Goal: Task Accomplishment & Management: Use online tool/utility

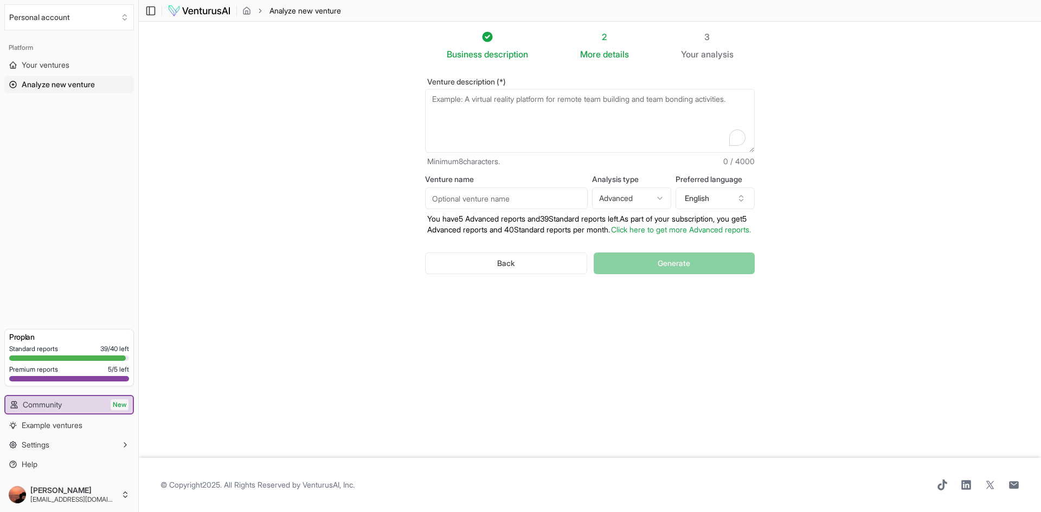
paste textarea "Lorem ip dolor si ametcons adip el seddoeiusmo te incidi. Utlaboree dolor: magn…"
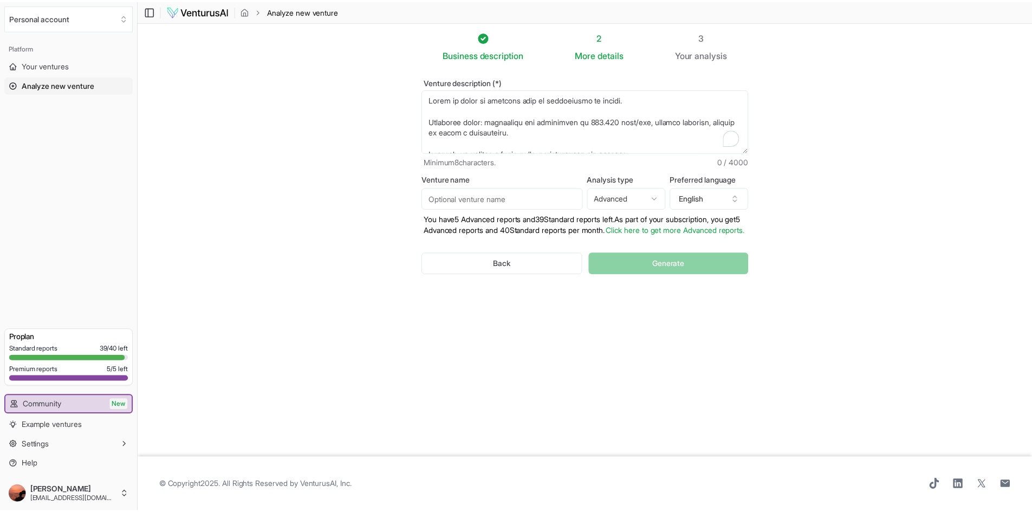
scroll to position [406, 0]
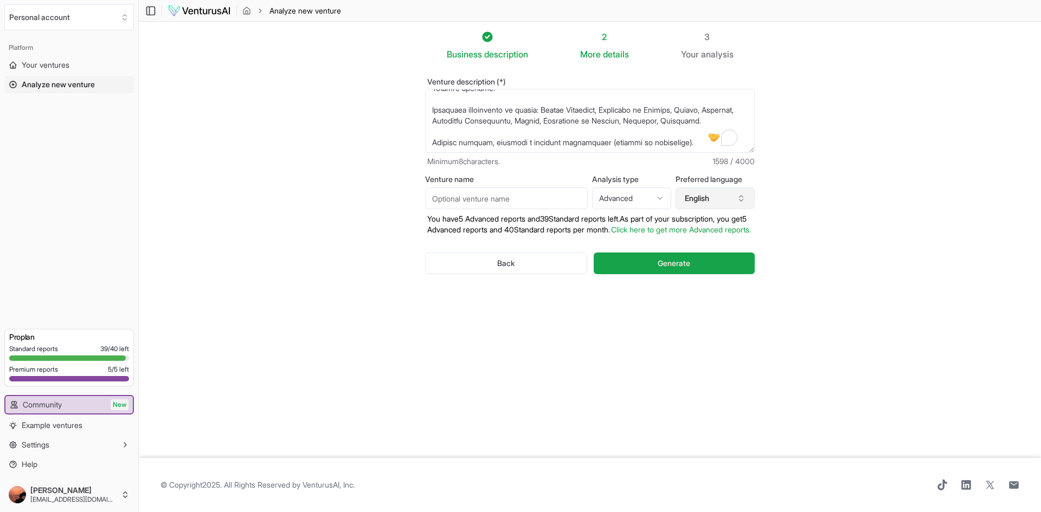
type textarea "Lorem ip dolor si ametcons adip el seddoeiusmo te incidi. Utlaboree dolor: magn…"
click at [741, 197] on icon "button" at bounding box center [741, 198] width 9 height 9
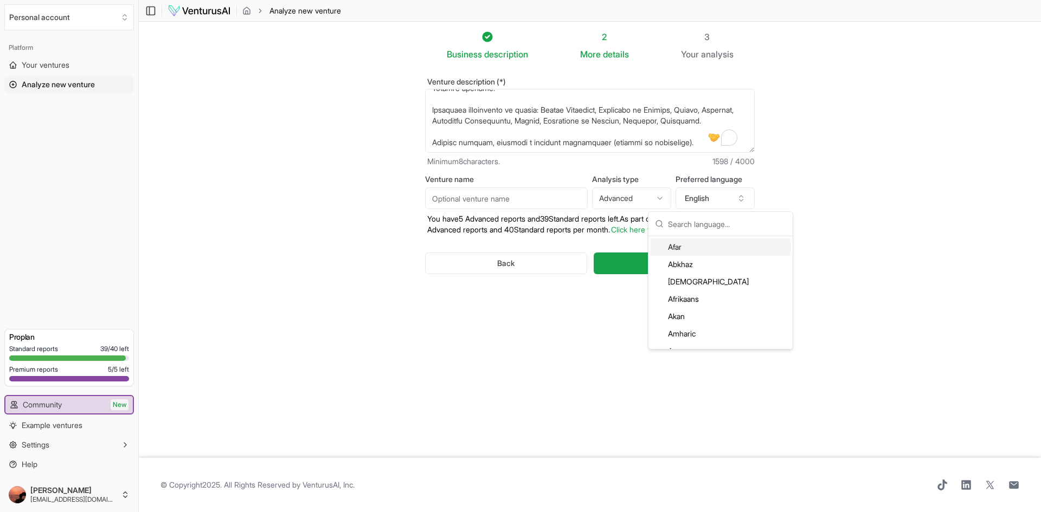
click at [726, 227] on input "text" at bounding box center [727, 224] width 118 height 24
type input "por"
click at [715, 244] on div "Portuguese" at bounding box center [720, 246] width 140 height 17
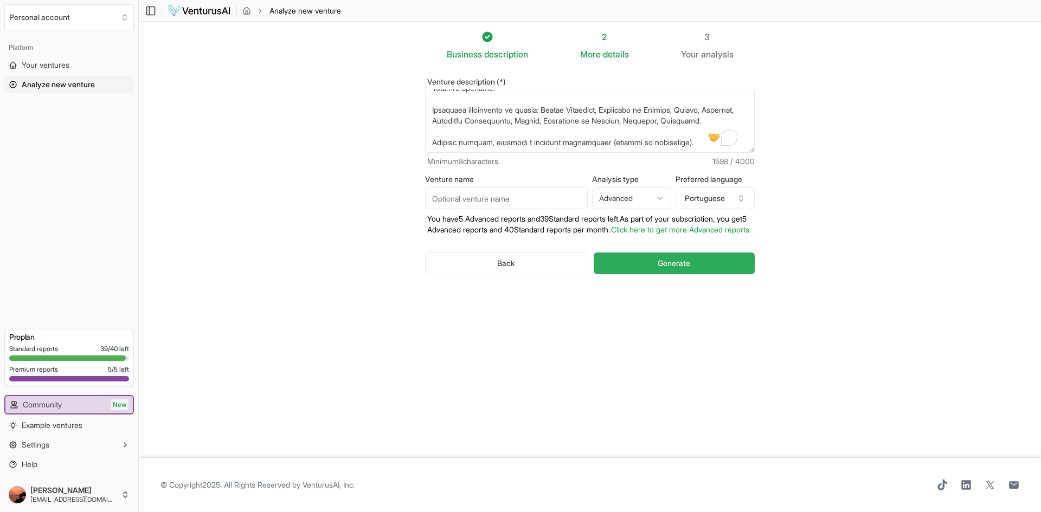
click at [659, 269] on span "Generate" at bounding box center [673, 263] width 33 height 11
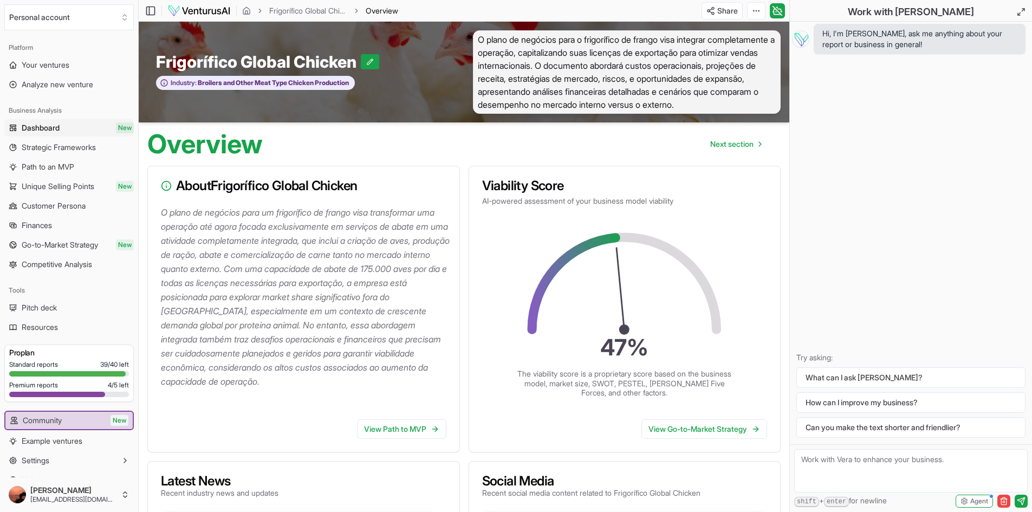
click at [402, 440] on div "View Path to MVP" at bounding box center [304, 431] width 312 height 41
click at [434, 428] on icon at bounding box center [435, 429] width 9 height 9
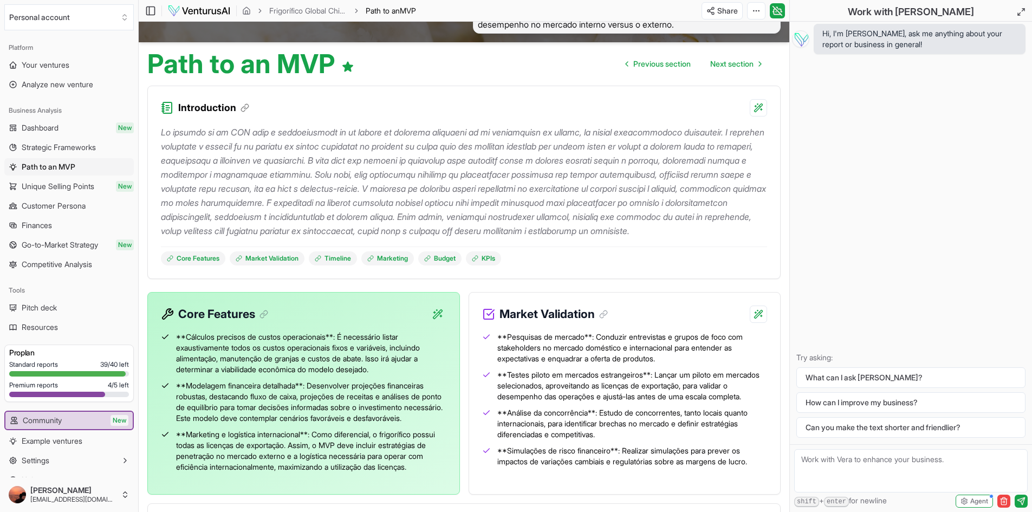
scroll to position [66, 0]
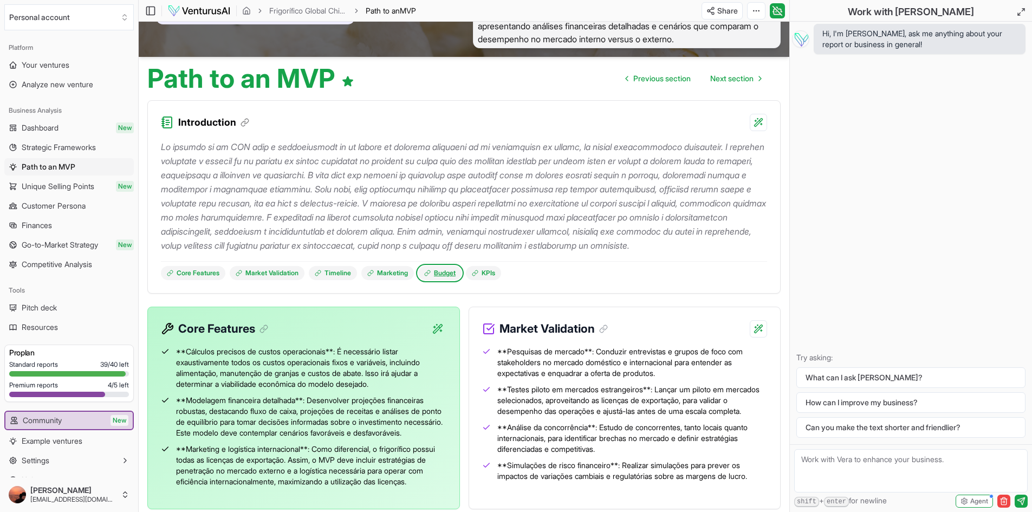
click at [449, 280] on link "Budget" at bounding box center [439, 273] width 43 height 14
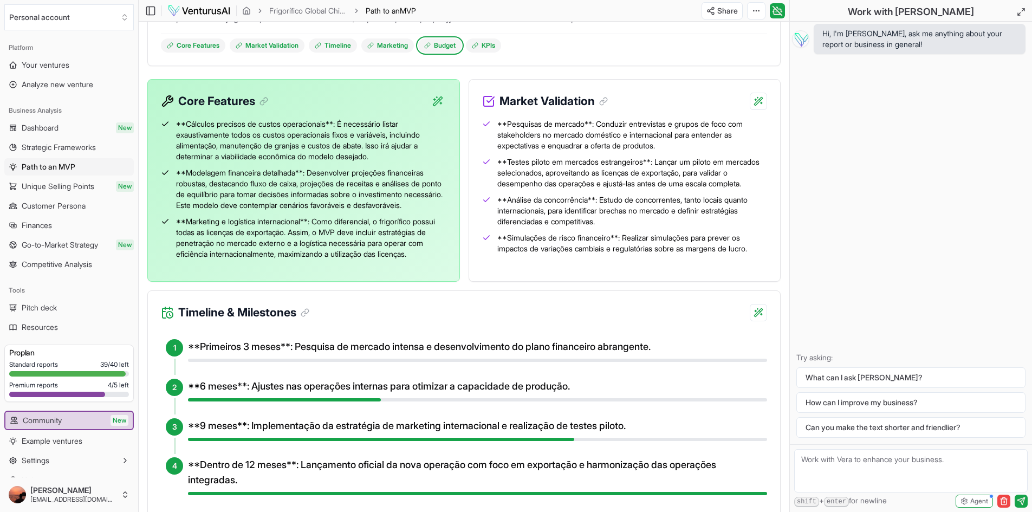
scroll to position [228, 0]
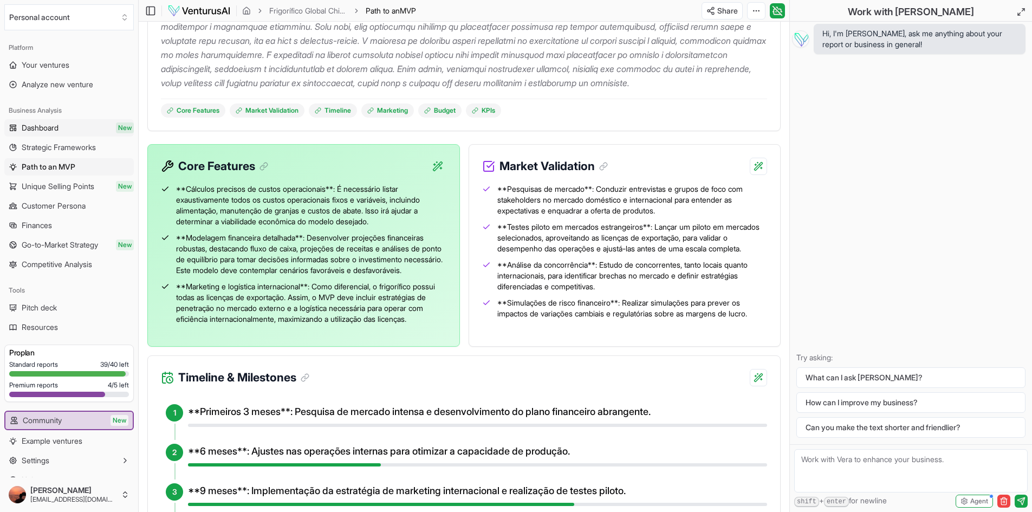
click at [35, 130] on span "Dashboard" at bounding box center [40, 127] width 37 height 11
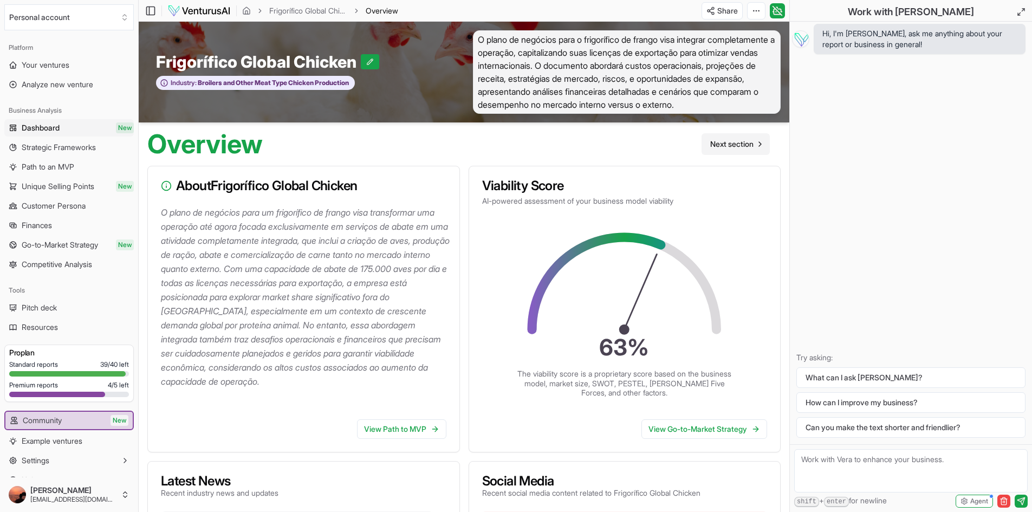
click at [726, 144] on span "Next section" at bounding box center [732, 144] width 43 height 11
